Goal: Task Accomplishment & Management: Manage account settings

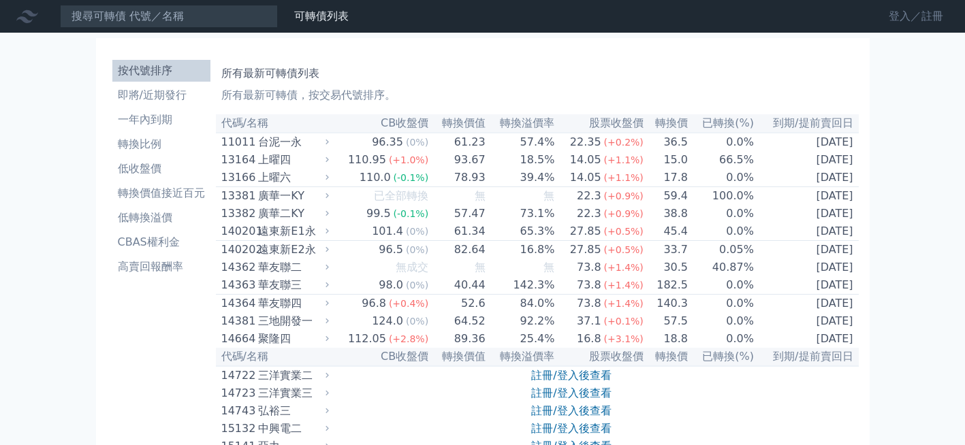
click at [893, 16] on link "登入／註冊" at bounding box center [916, 16] width 76 height 22
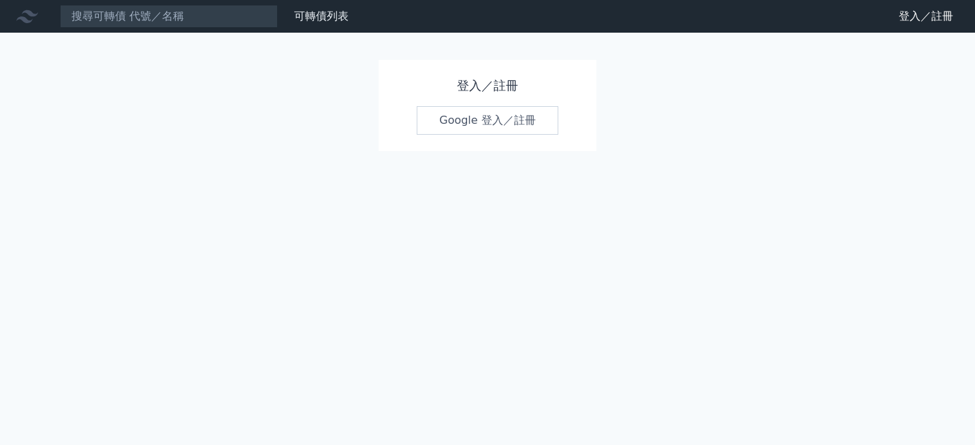
click at [469, 126] on link "Google 登入／註冊" at bounding box center [488, 120] width 142 height 29
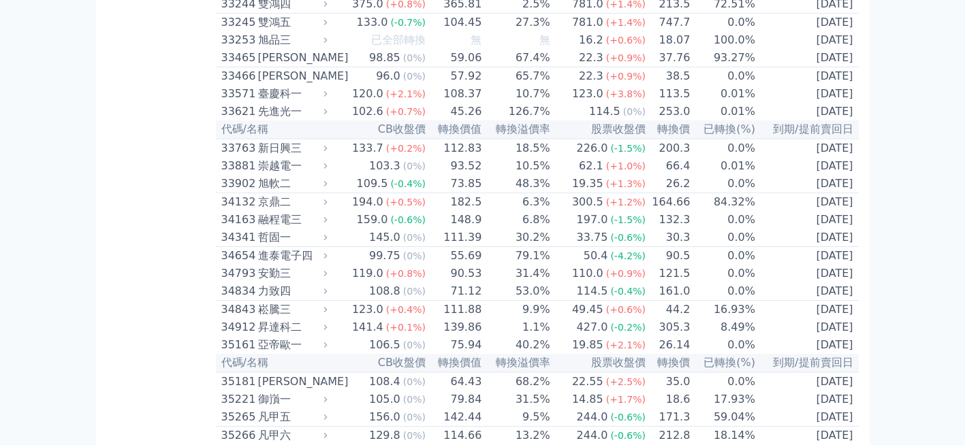
scroll to position [2587, 0]
